Goal: Task Accomplishment & Management: Manage account settings

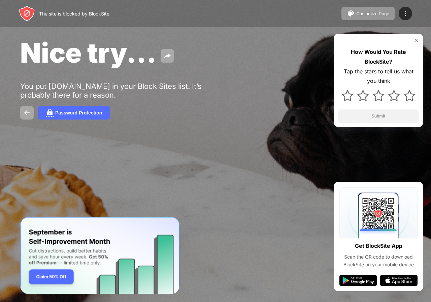
click at [418, 38] on img at bounding box center [415, 40] width 5 height 5
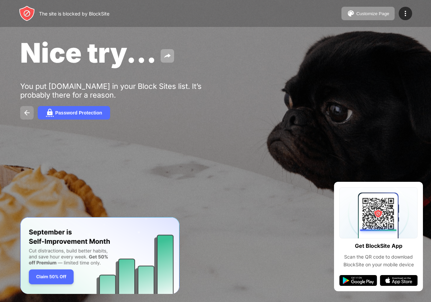
click at [28, 109] on img at bounding box center [27, 113] width 8 height 8
click at [149, 8] on div "The site is blocked by BlockSite Customize Page Edit Block List Redirect Custom…" at bounding box center [215, 13] width 431 height 27
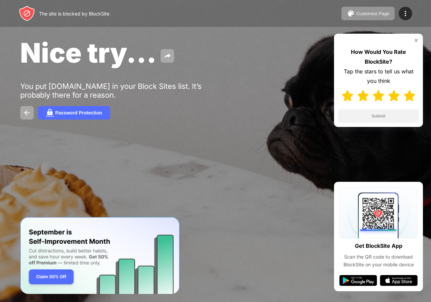
click at [410, 95] on img at bounding box center [409, 95] width 11 height 11
click at [397, 110] on button "Submit" at bounding box center [378, 115] width 81 height 13
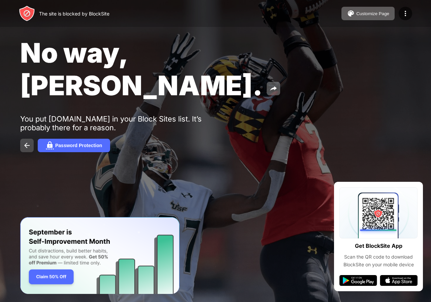
click at [28, 141] on img at bounding box center [27, 145] width 8 height 8
click at [408, 14] on img at bounding box center [405, 13] width 8 height 8
